Goal: Task Accomplishment & Management: Use online tool/utility

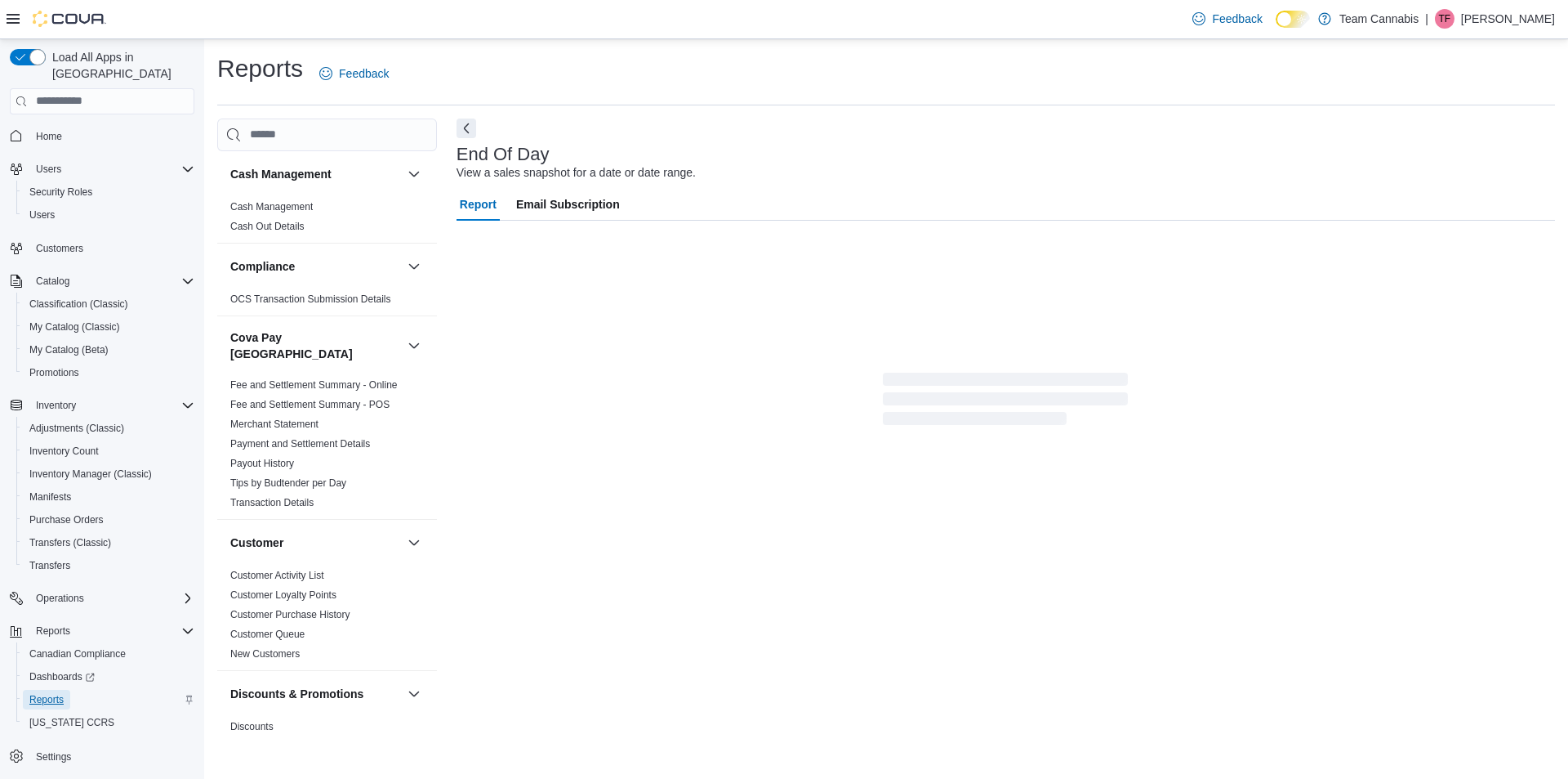
click at [48, 692] on span "Reports" at bounding box center [47, 698] width 34 height 13
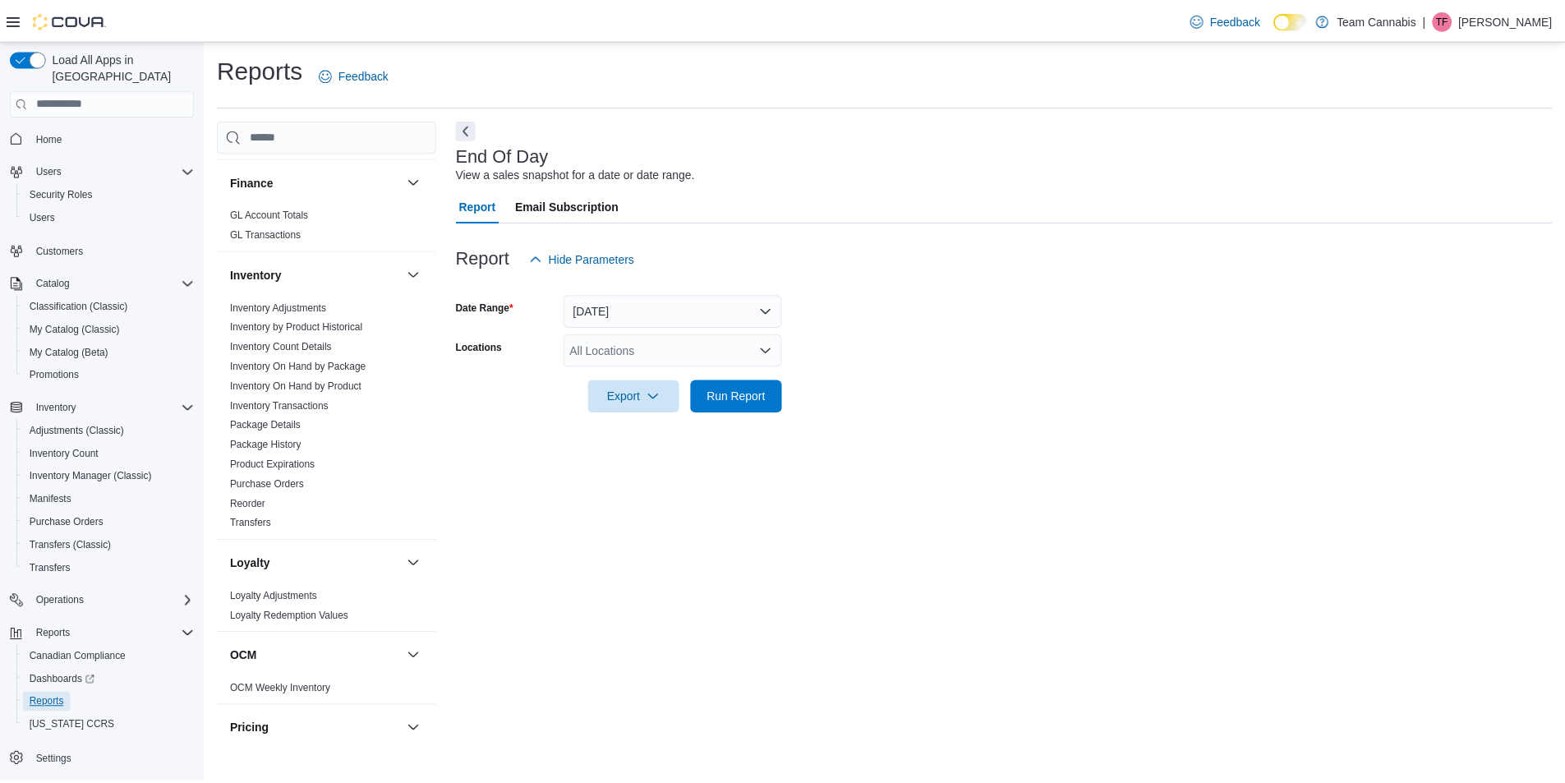
scroll to position [821, 0]
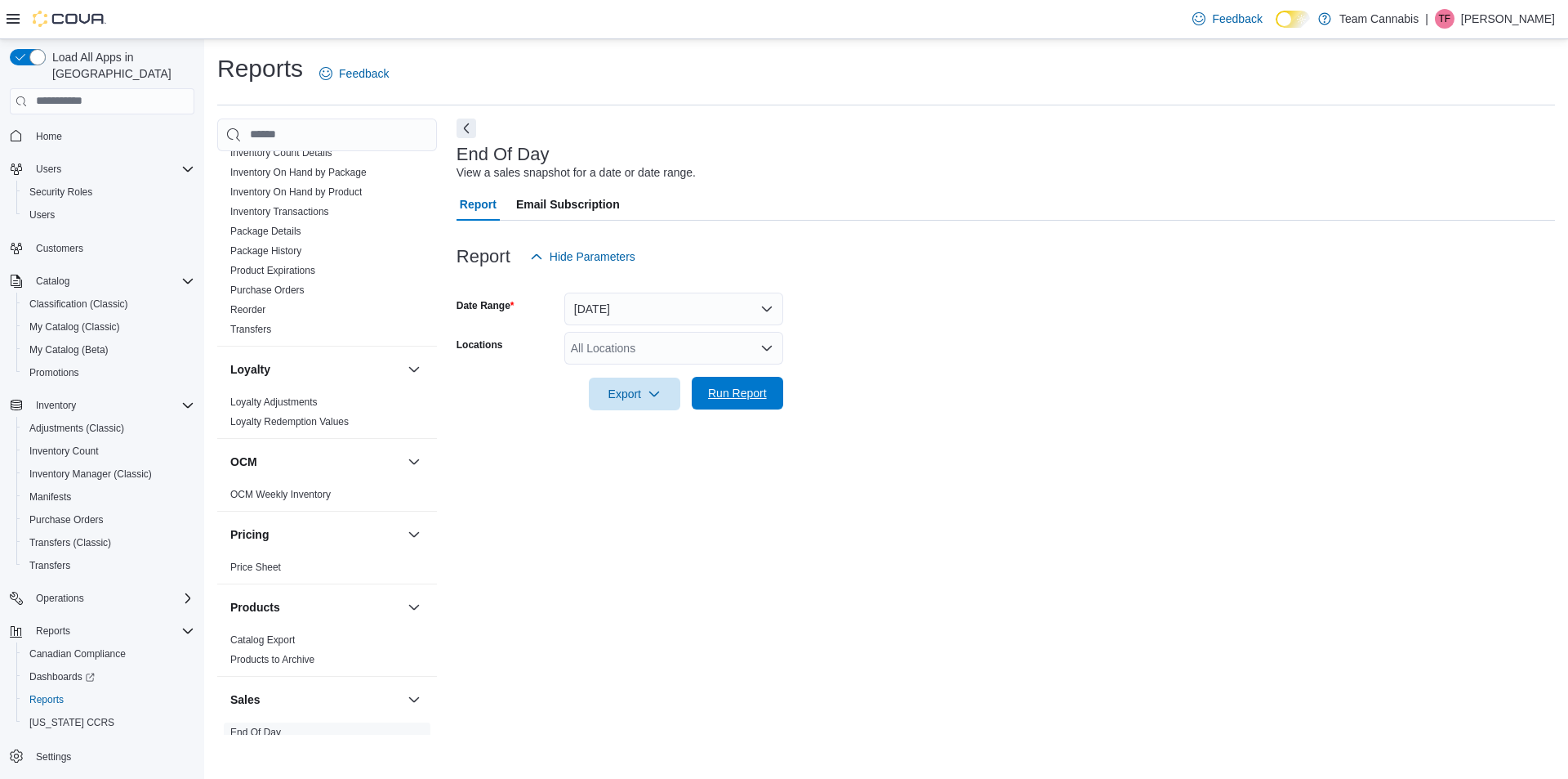
click at [715, 394] on span "Run Report" at bounding box center [737, 393] width 59 height 16
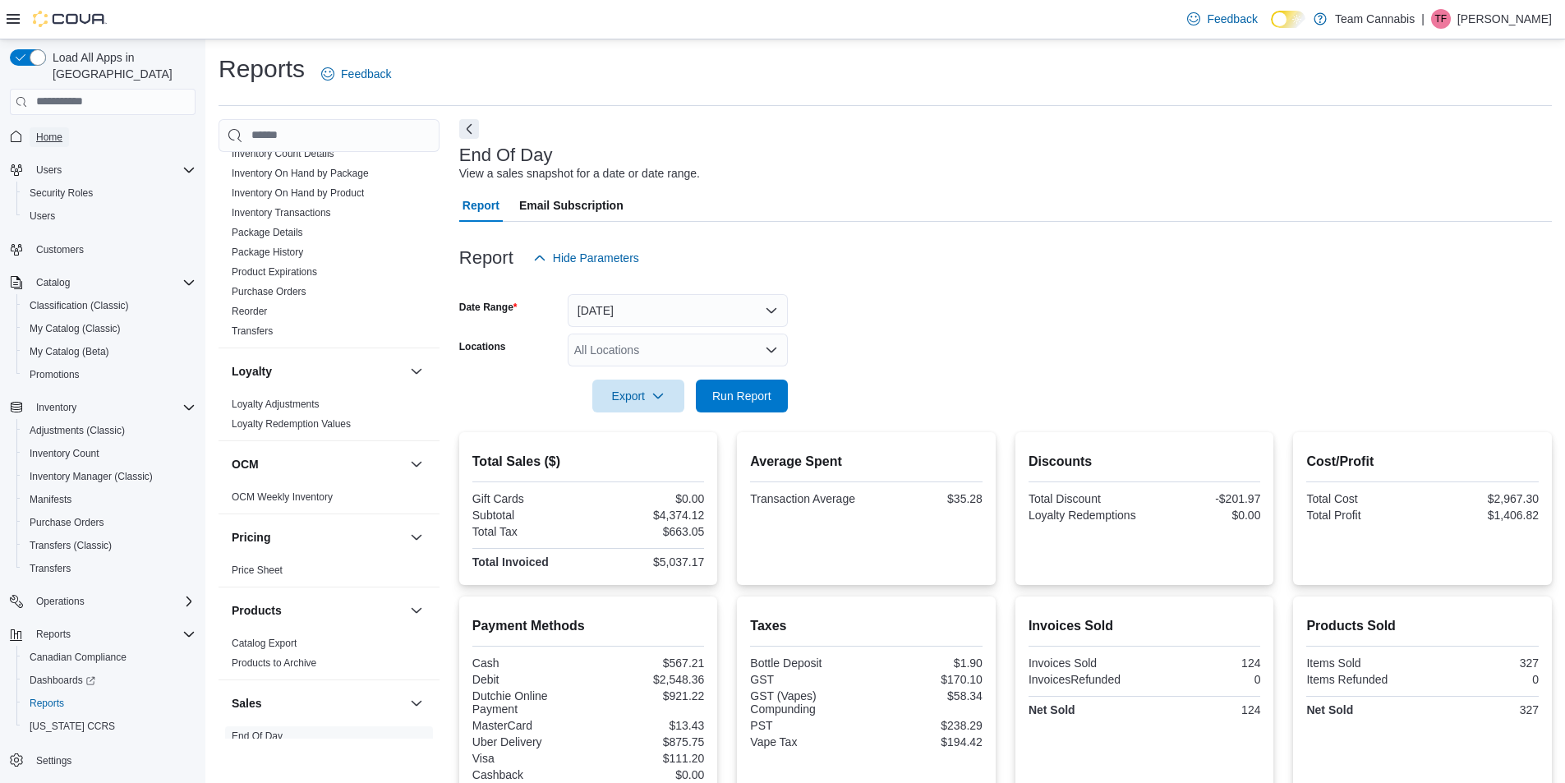
click at [51, 131] on span "Home" at bounding box center [49, 137] width 26 height 13
